Goal: Contribute content

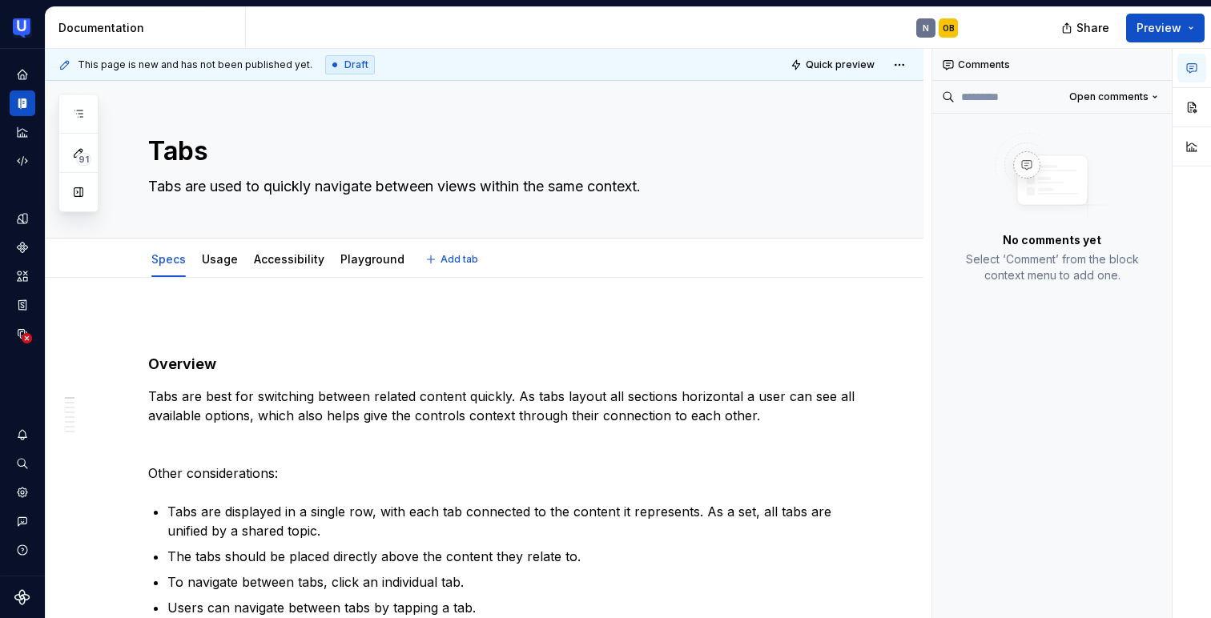
type textarea "*"
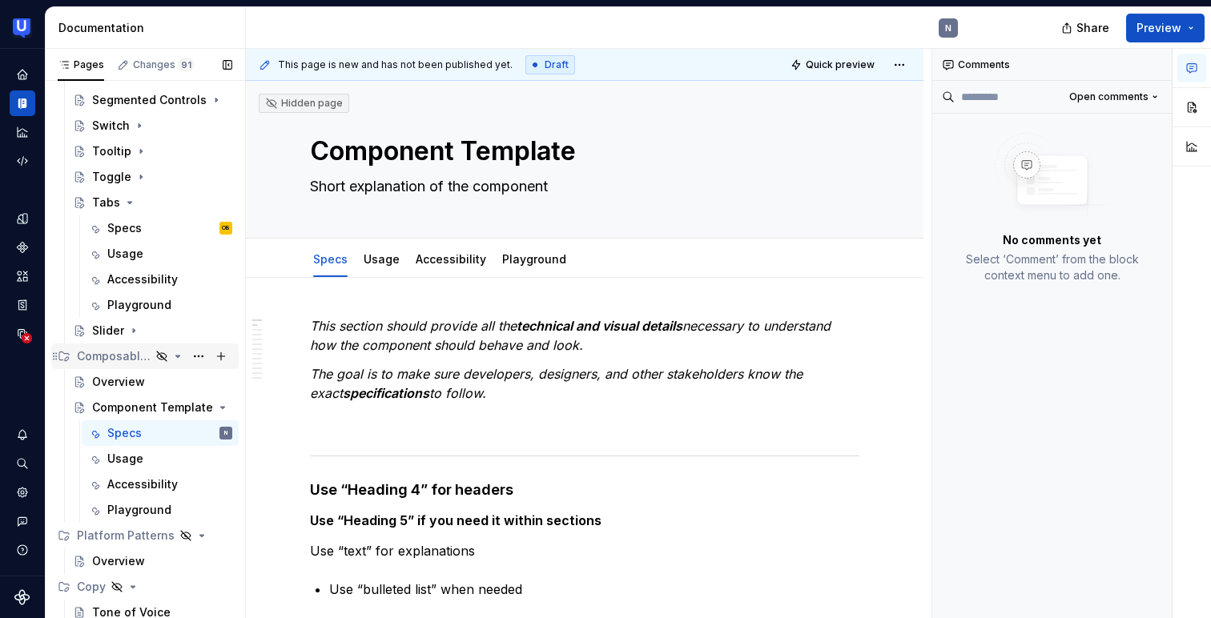
scroll to position [468, 0]
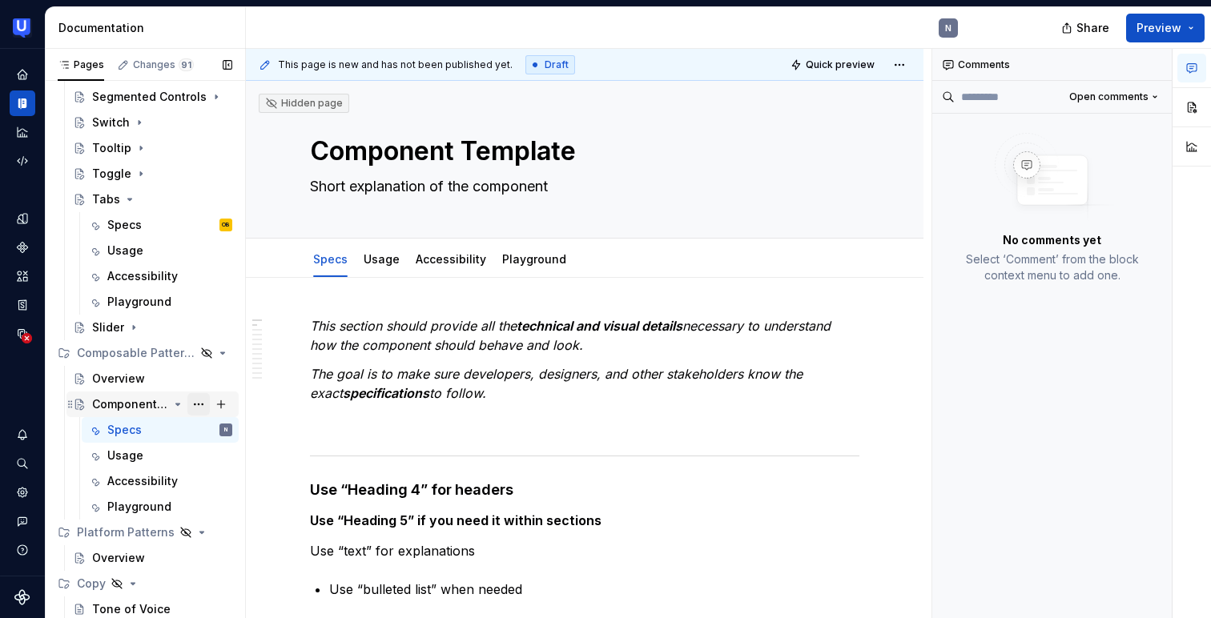
click at [198, 397] on button "Page tree" at bounding box center [198, 404] width 22 height 22
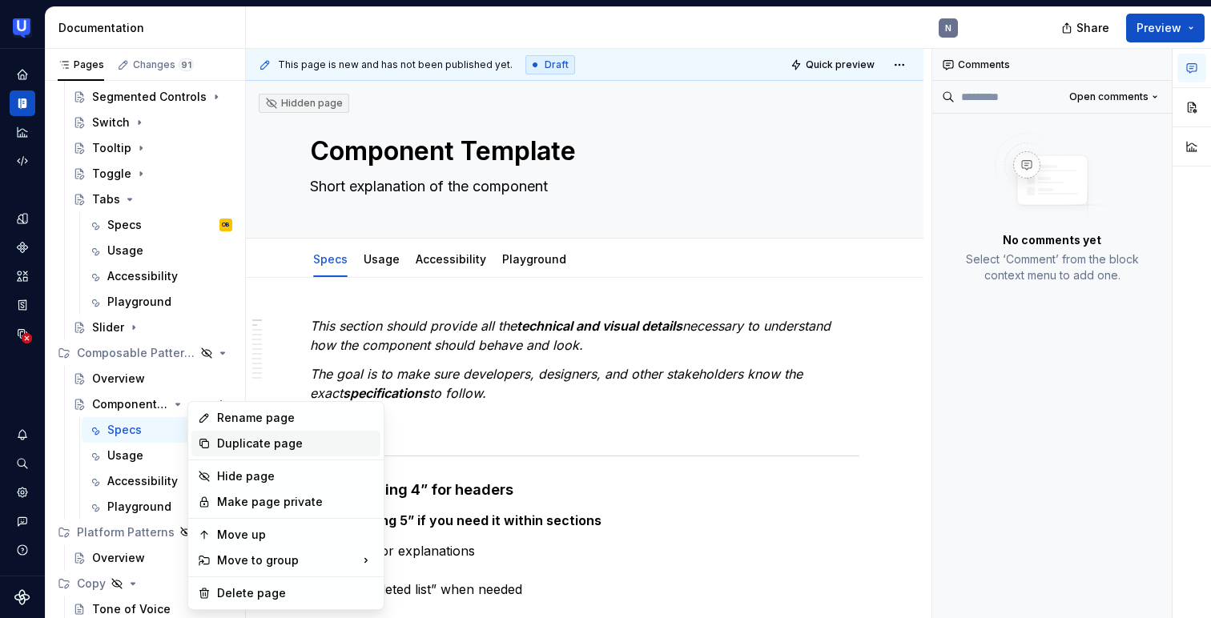
click at [250, 445] on div "Duplicate page" at bounding box center [295, 444] width 157 height 16
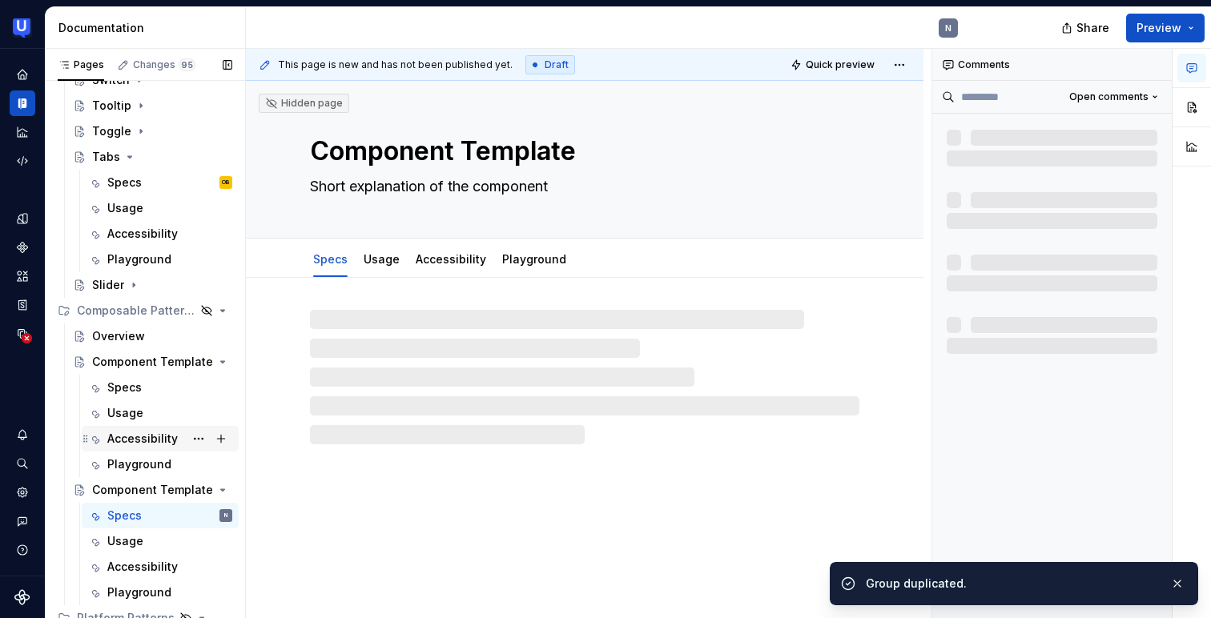
scroll to position [545, 0]
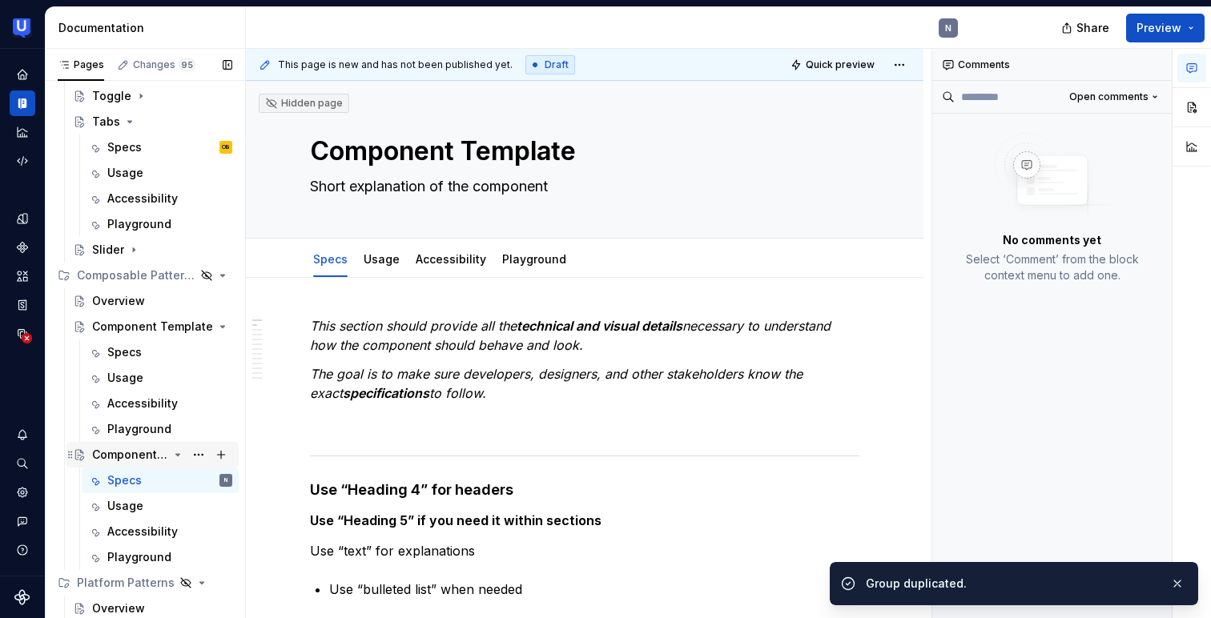
click at [145, 456] on div "Component Template" at bounding box center [130, 455] width 76 height 16
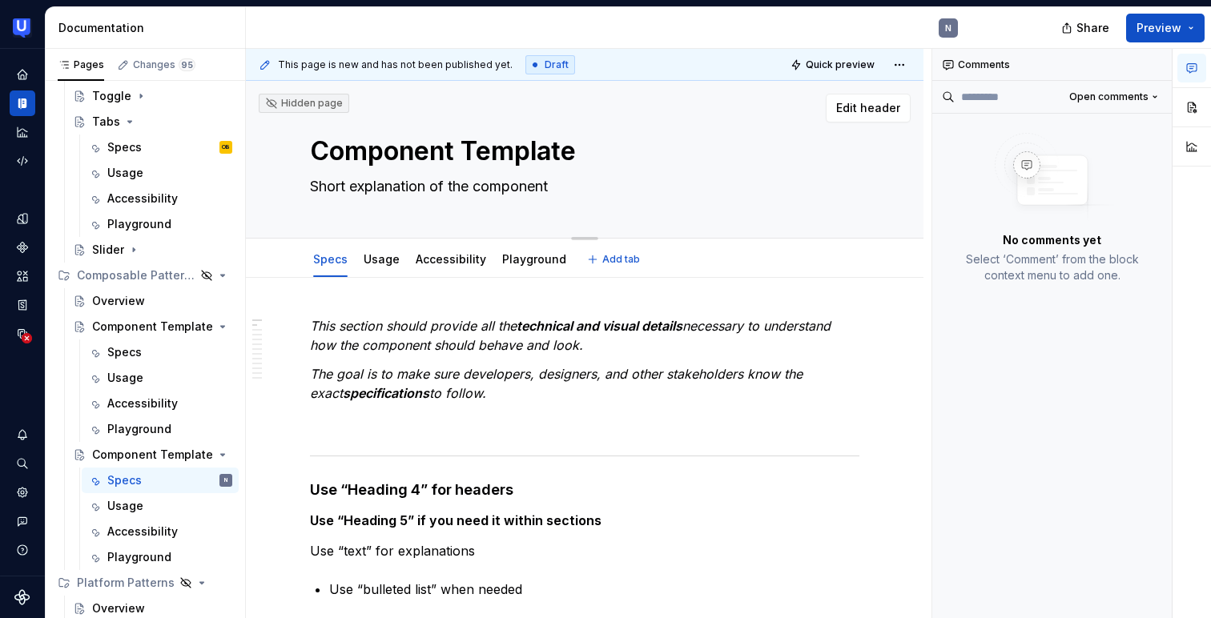
click at [423, 147] on textarea "Component Template" at bounding box center [581, 151] width 549 height 38
type textarea "*"
type textarea "D"
type textarea "*"
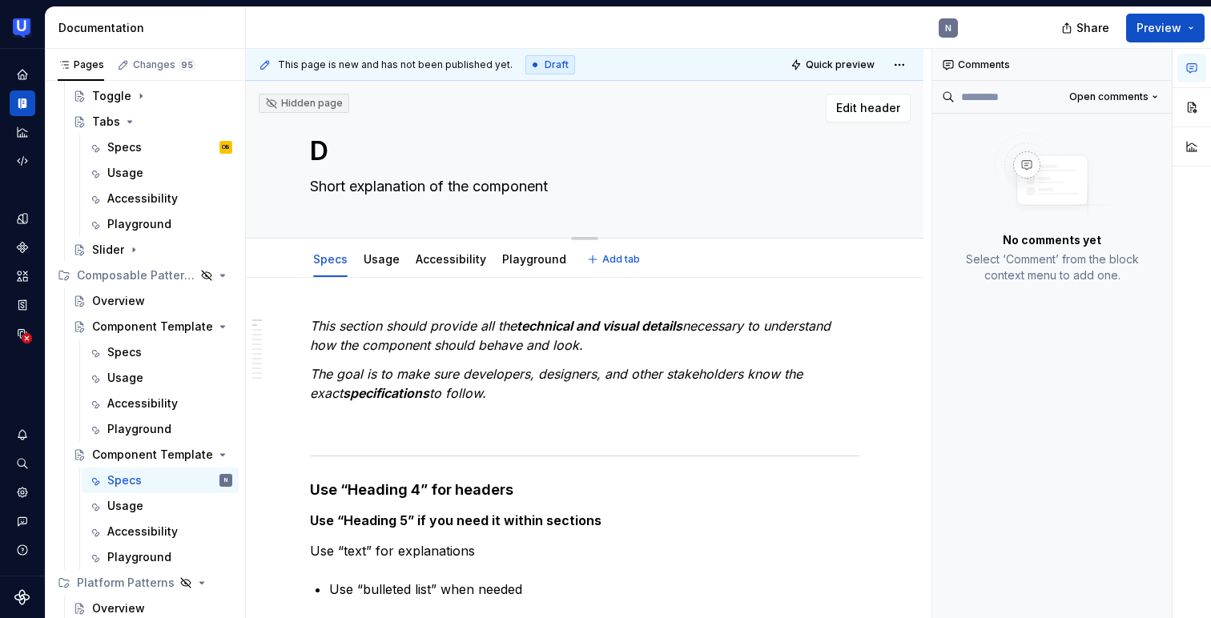
type textarea "Da"
type textarea "*"
type textarea "Dat"
type textarea "*"
type textarea "Date"
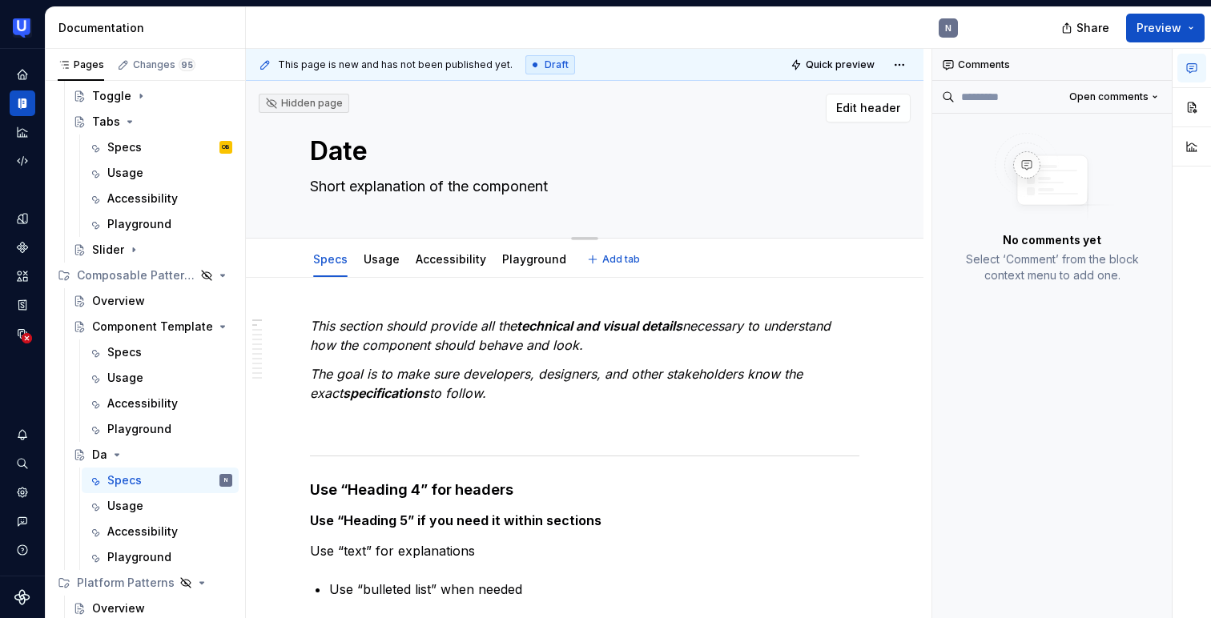
type textarea "*"
type textarea "Date"
type textarea "*"
type textarea "Date O"
type textarea "*"
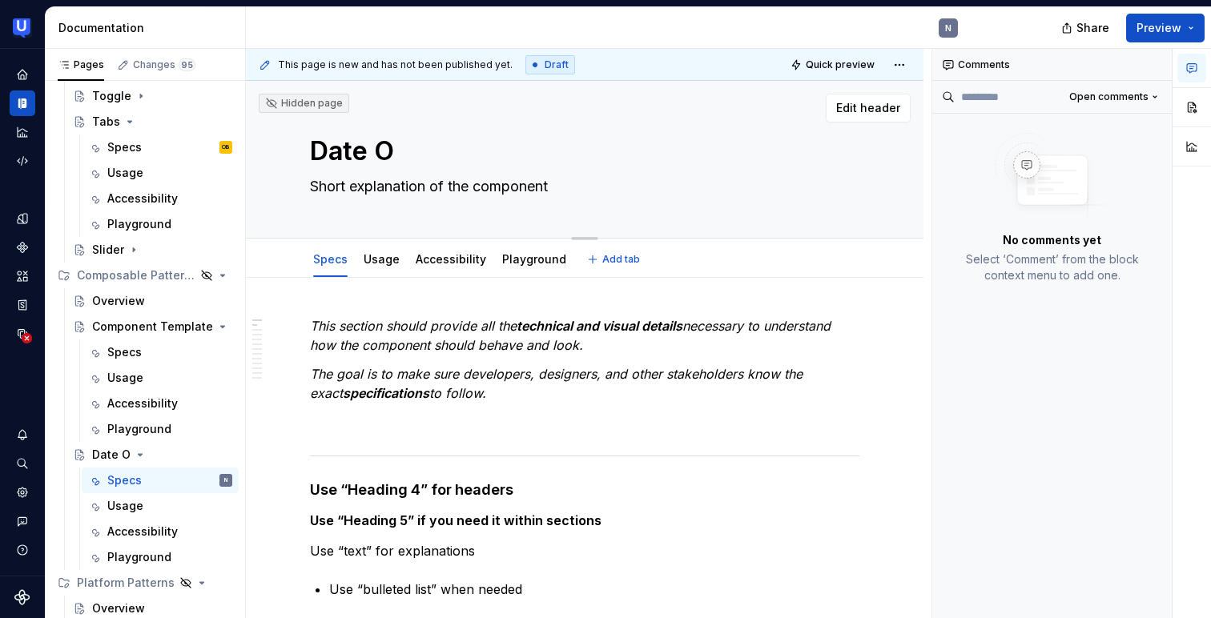
type textarea "Date"
type textarea "*"
type textarea "Date P"
type textarea "*"
type textarea "Date Pi"
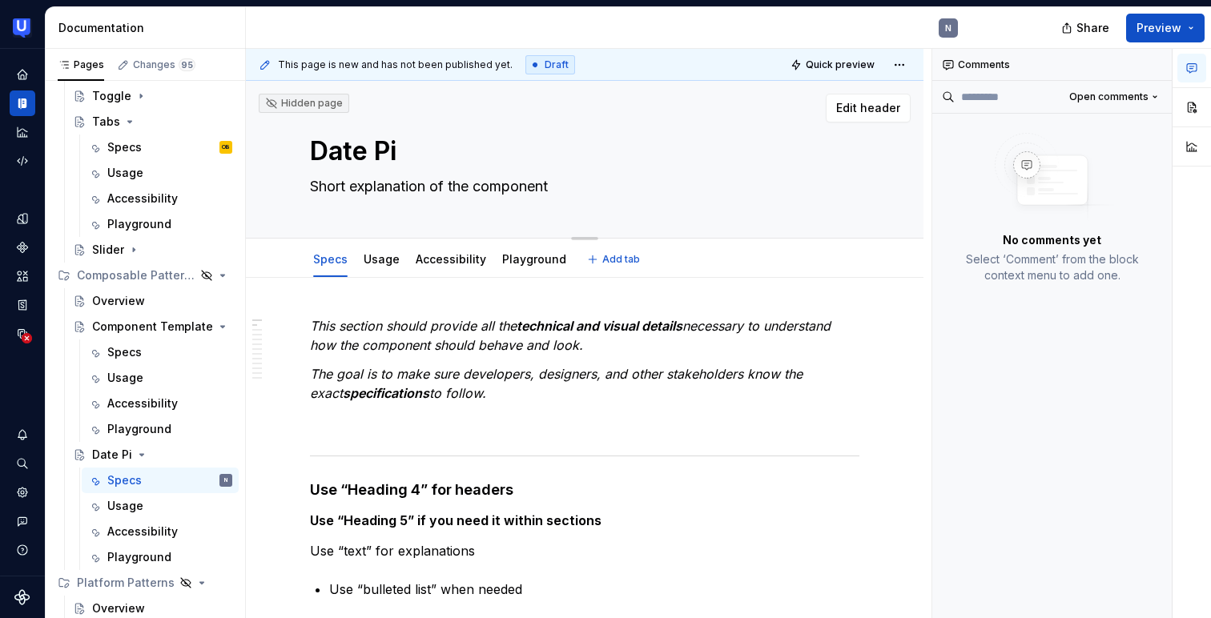
type textarea "*"
type textarea "Date Pic"
type textarea "*"
type textarea "Date Pick"
type textarea "*"
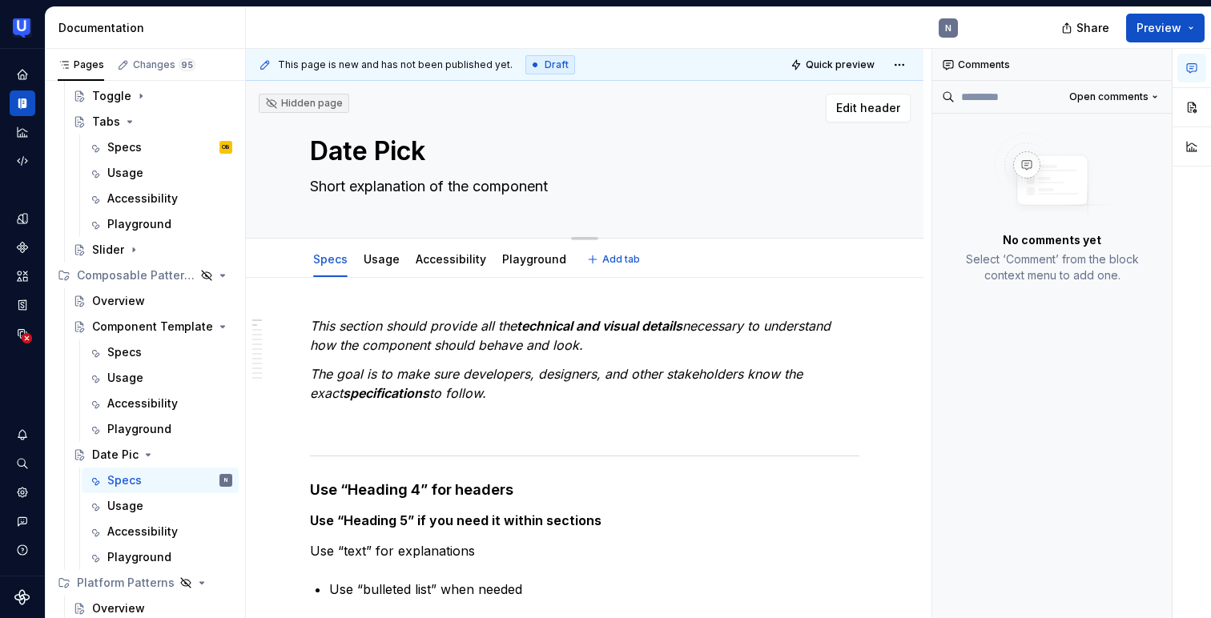
type textarea "Date Picke"
type textarea "*"
type textarea "Date Picker"
type textarea "*"
type textarea "Date Picker"
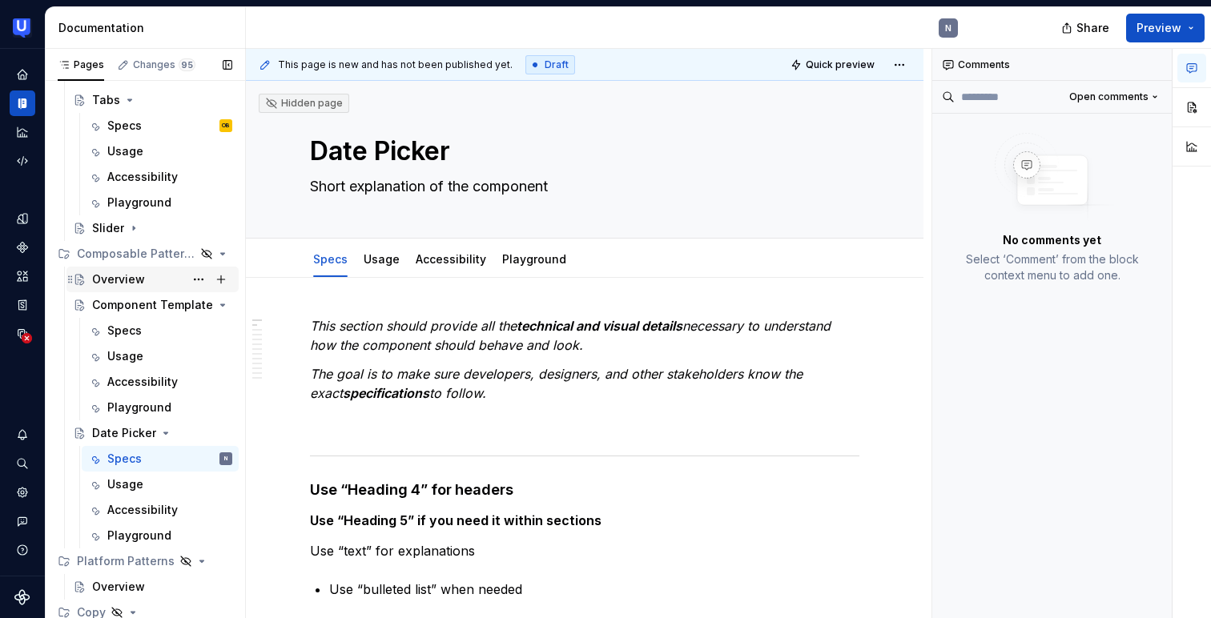
scroll to position [596, 0]
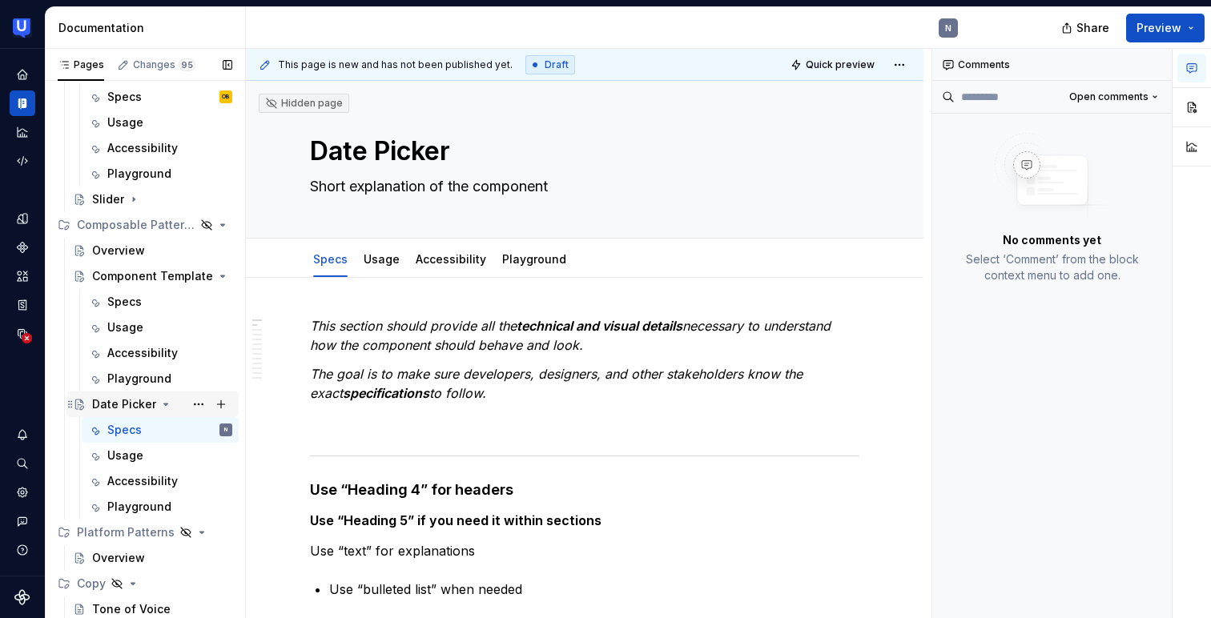
click at [164, 404] on icon "Page tree" at bounding box center [166, 405] width 4 height 2
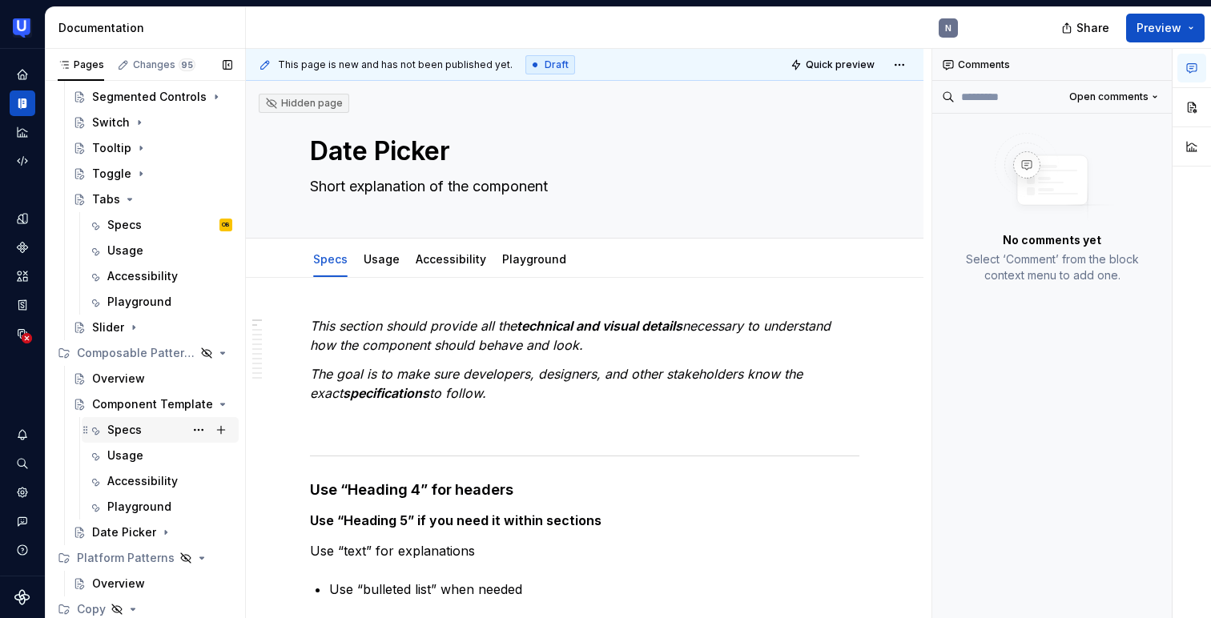
scroll to position [493, 0]
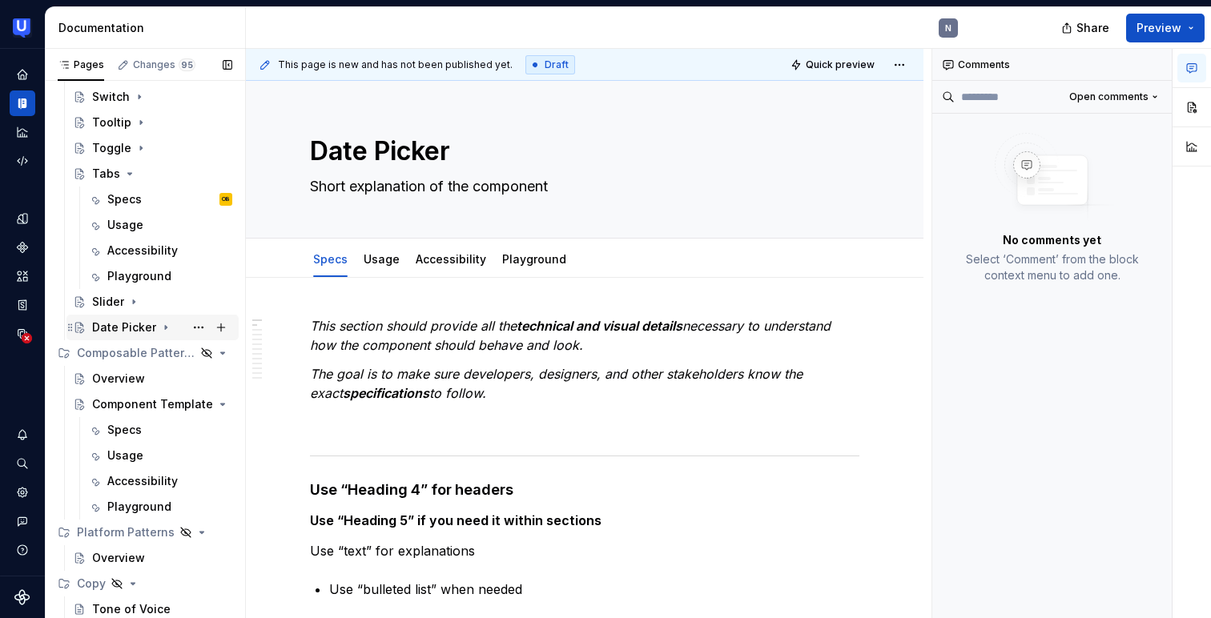
click at [115, 333] on div "Date Picker" at bounding box center [124, 328] width 64 height 16
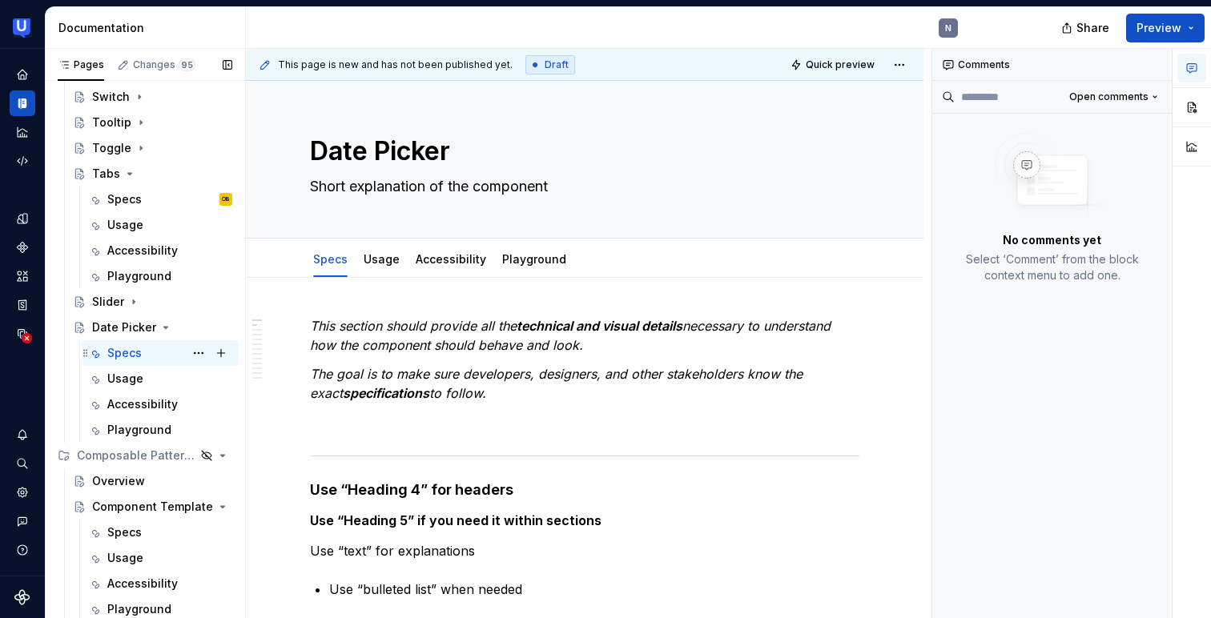
click at [118, 352] on div "Specs" at bounding box center [124, 353] width 34 height 16
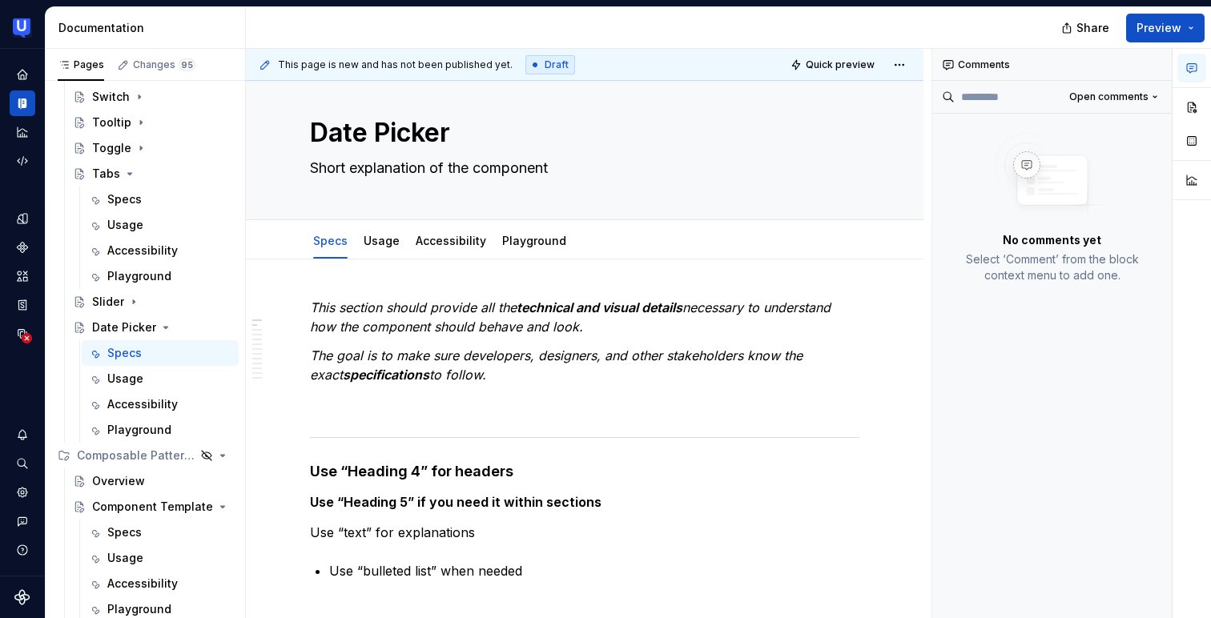
type textarea "*"
